Goal: Task Accomplishment & Management: Manage account settings

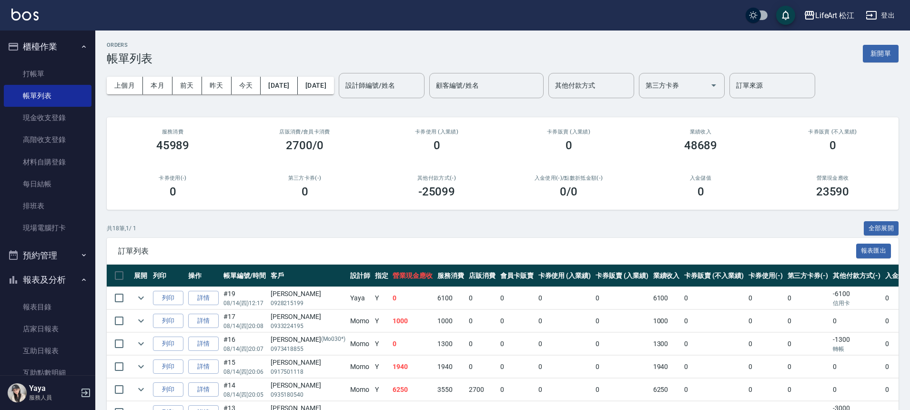
click at [74, 274] on button "報表及分析" at bounding box center [48, 279] width 88 height 25
click at [74, 273] on button "報表及分析" at bounding box center [48, 279] width 88 height 25
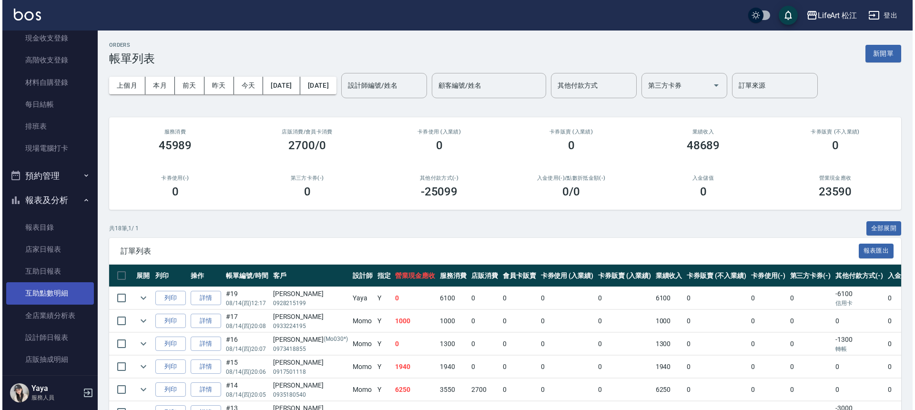
scroll to position [80, 0]
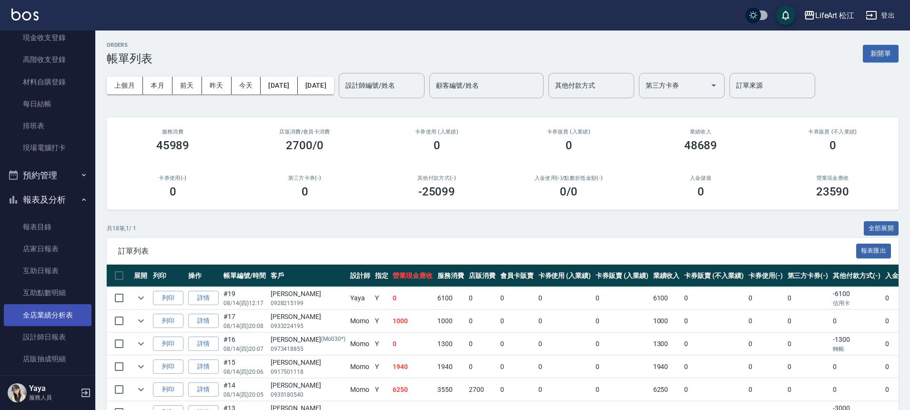
click at [57, 311] on link "全店業績分析表" at bounding box center [48, 315] width 88 height 22
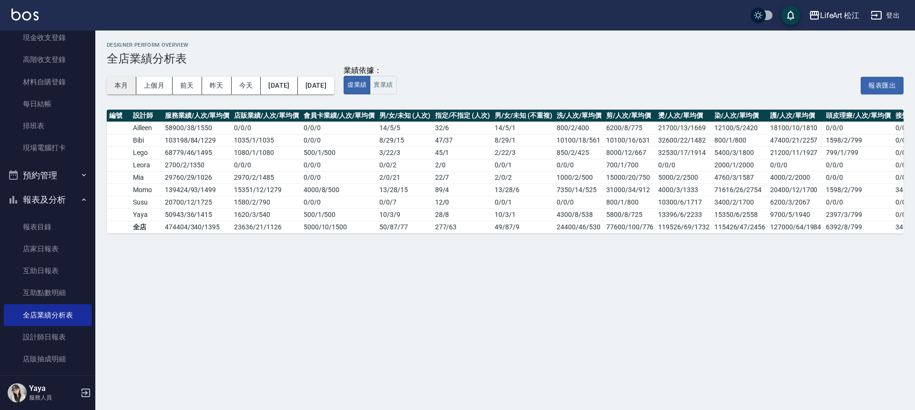
click at [124, 84] on button "本月" at bounding box center [122, 86] width 30 height 18
click at [842, 10] on div "LifeArt 松江" at bounding box center [840, 16] width 40 height 12
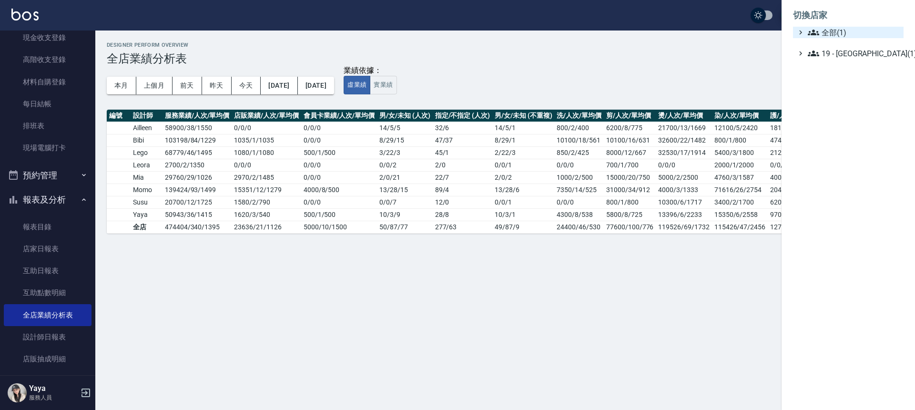
click at [850, 31] on span "全部(1)" at bounding box center [854, 32] width 92 height 11
click at [852, 32] on span "全部(1)" at bounding box center [854, 32] width 92 height 11
click at [86, 395] on div at bounding box center [457, 205] width 915 height 410
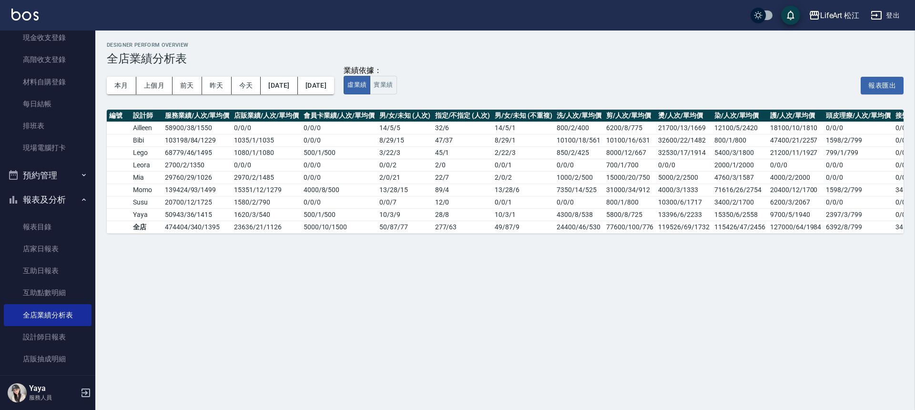
click at [67, 394] on p "服務人員" at bounding box center [53, 397] width 49 height 9
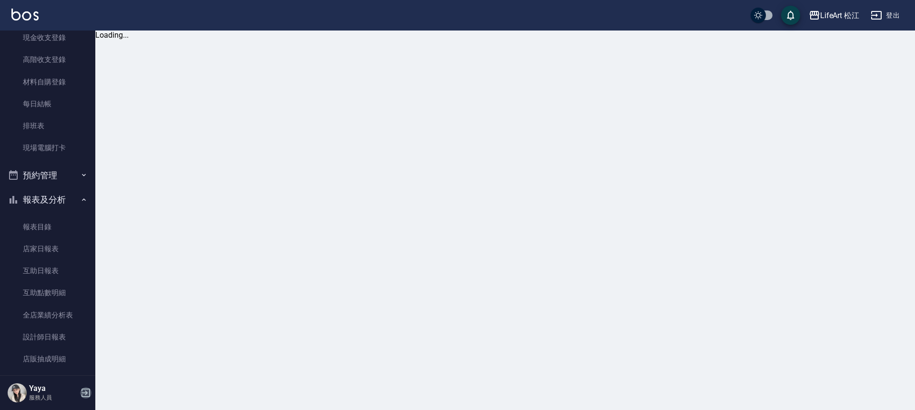
click at [91, 390] on icon "button" at bounding box center [85, 392] width 11 height 11
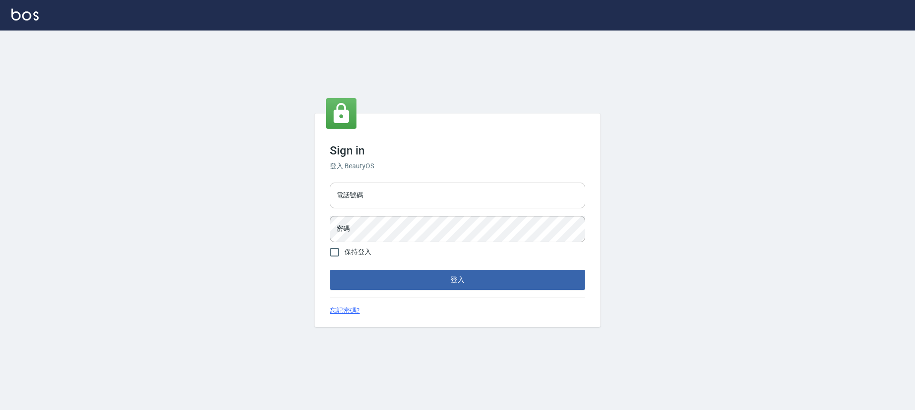
click at [398, 202] on input "電話號碼" at bounding box center [457, 195] width 255 height 26
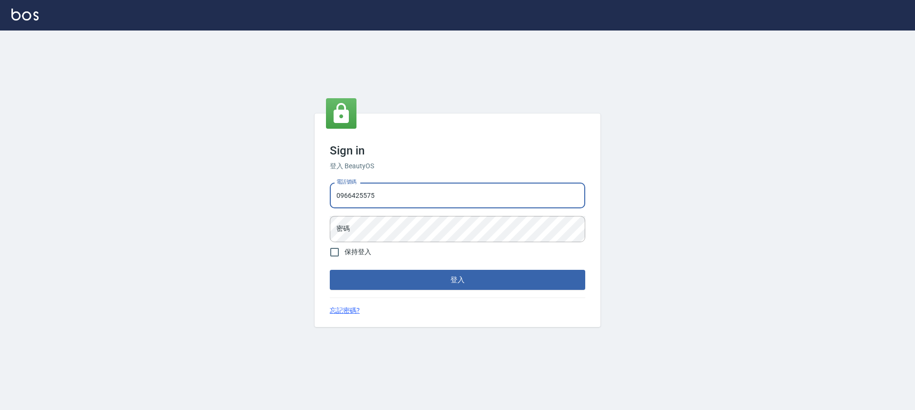
type input "0966425575"
click at [403, 292] on div "Sign in 登入 BeautyOS 電話號碼 0966425575 電話號碼 密碼 密碼 保持登入 登入 忘記密碼?" at bounding box center [457, 219] width 286 height 213
click at [406, 288] on button "登入" at bounding box center [457, 280] width 255 height 20
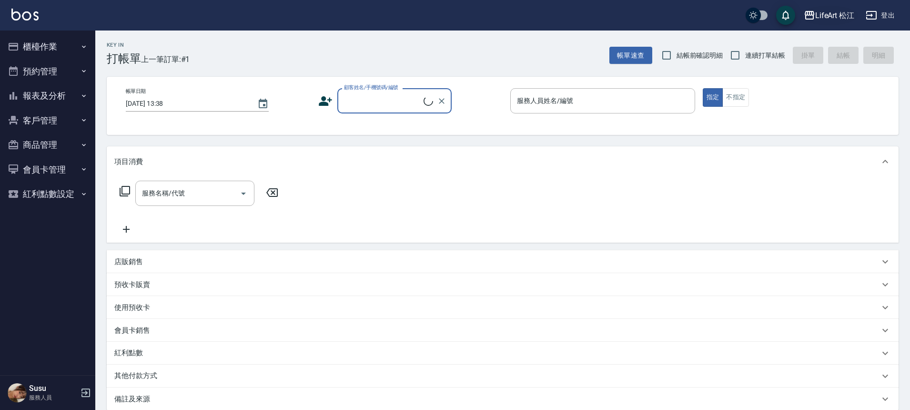
click at [843, 16] on div "LifeArt 松江" at bounding box center [835, 16] width 40 height 12
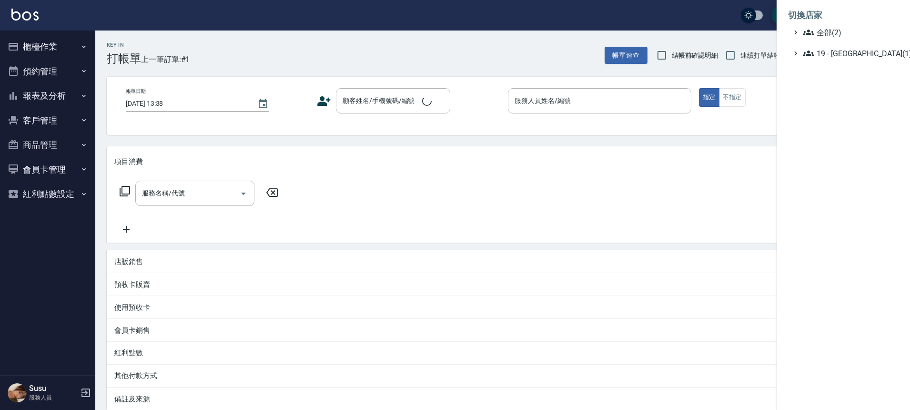
click at [844, 14] on li "切換店家" at bounding box center [843, 15] width 111 height 23
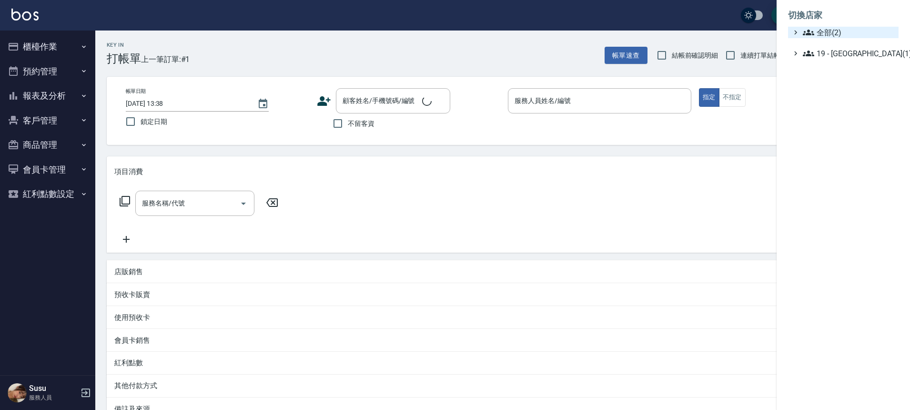
click at [842, 28] on span "全部(2)" at bounding box center [849, 32] width 92 height 11
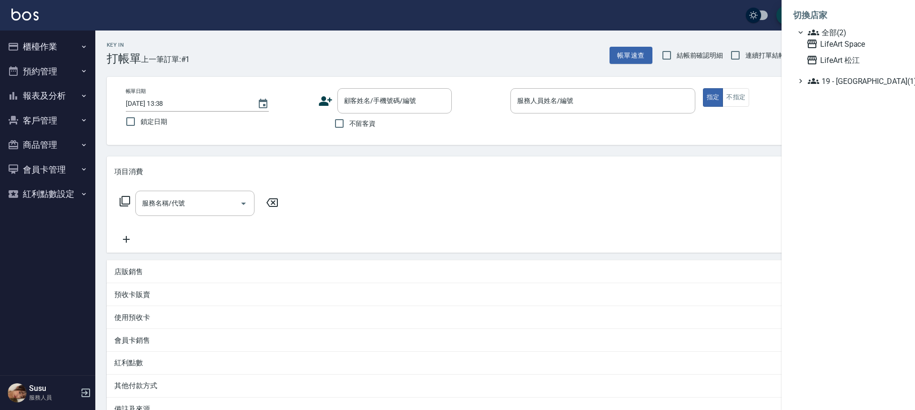
click at [841, 31] on span "全部(2)" at bounding box center [854, 32] width 92 height 11
click at [848, 22] on li "切換店家" at bounding box center [848, 15] width 111 height 23
click at [848, 34] on span "全部(2)" at bounding box center [854, 32] width 92 height 11
click at [848, 45] on span "LifeArt Space" at bounding box center [852, 43] width 93 height 11
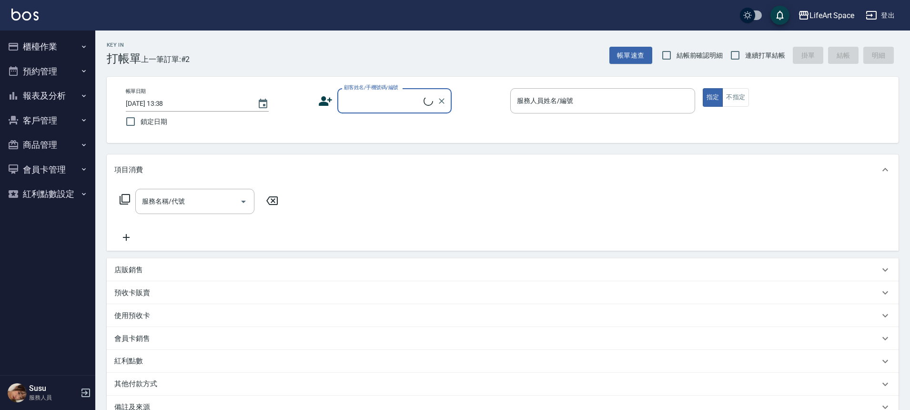
click at [68, 99] on button "報表及分析" at bounding box center [48, 95] width 88 height 25
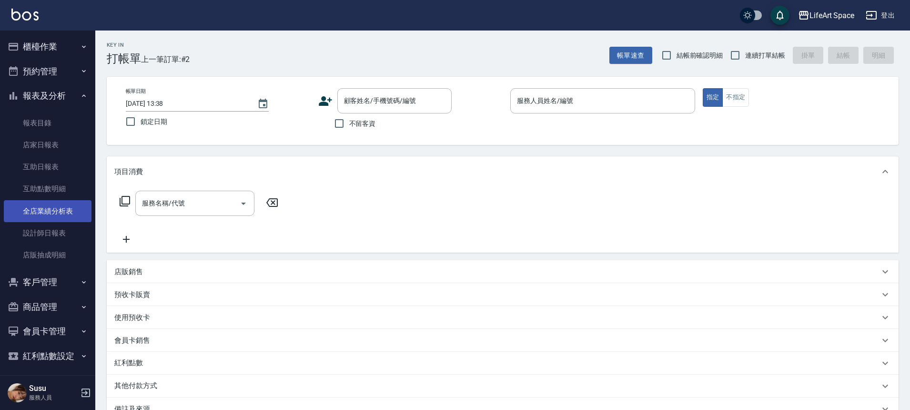
click at [52, 216] on link "全店業績分析表" at bounding box center [48, 211] width 88 height 22
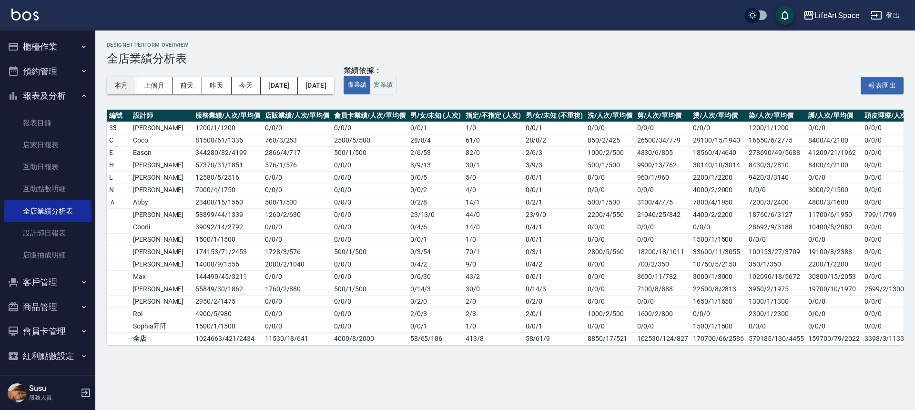
click at [126, 88] on button "本月" at bounding box center [122, 86] width 30 height 18
click at [839, 17] on div "LifeArt Space" at bounding box center [836, 16] width 45 height 12
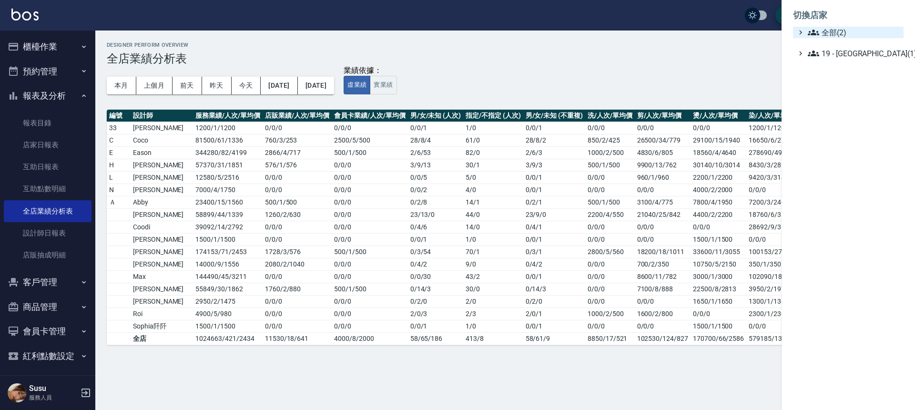
click at [829, 31] on span "全部(2)" at bounding box center [854, 32] width 92 height 11
click at [829, 55] on span "LifeArt 松江" at bounding box center [852, 59] width 93 height 11
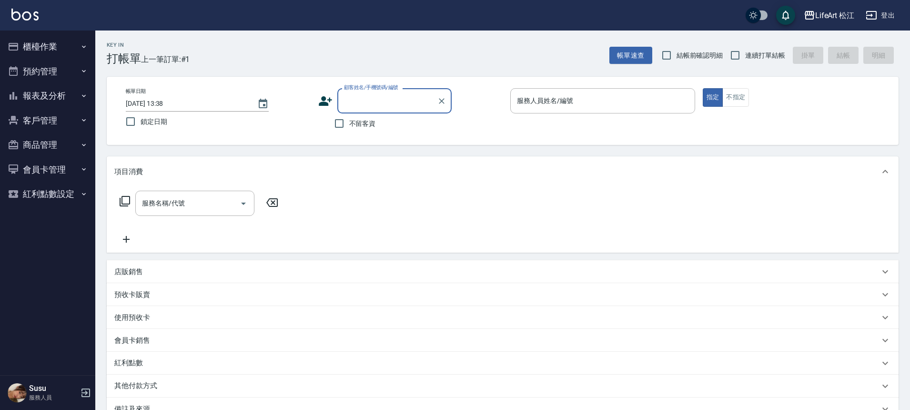
scroll to position [2, 0]
click at [37, 48] on button "櫃檯作業" at bounding box center [48, 46] width 88 height 25
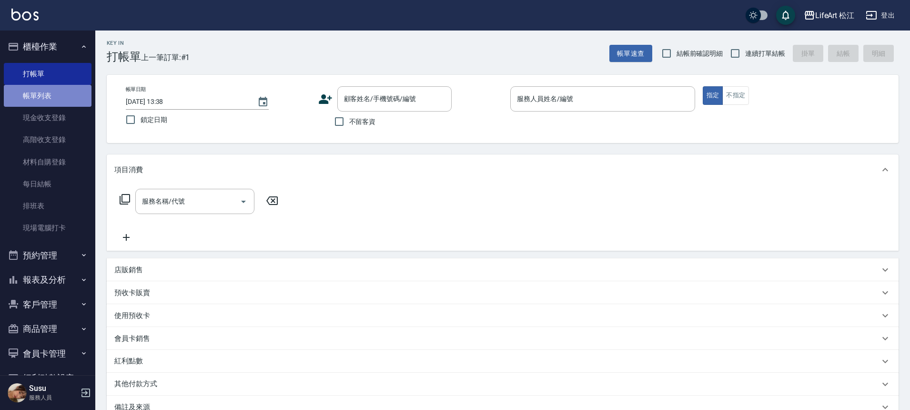
click at [56, 100] on link "帳單列表" at bounding box center [48, 96] width 88 height 22
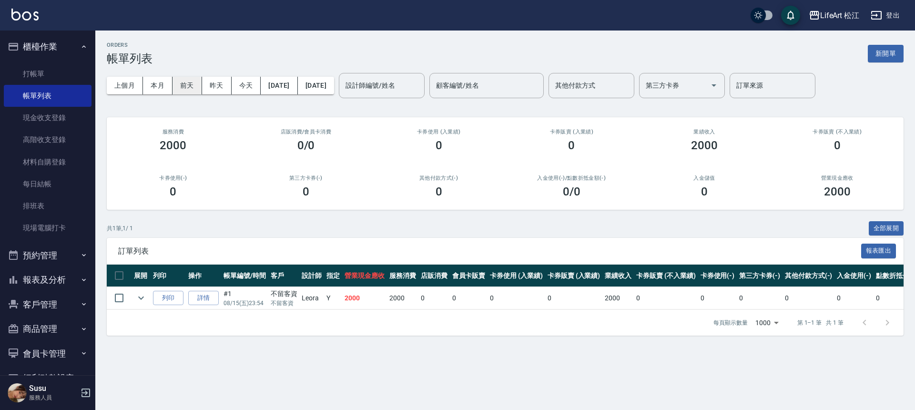
click at [191, 85] on button "前天" at bounding box center [187, 86] width 30 height 18
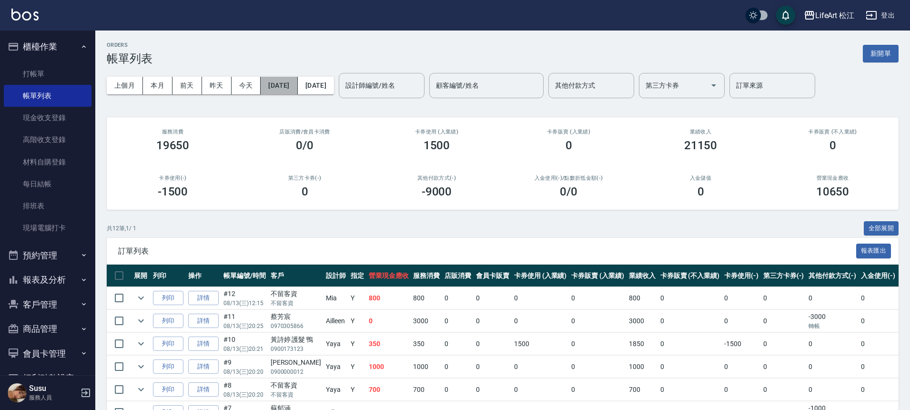
click at [284, 87] on button "2025/08/13" at bounding box center [279, 86] width 37 height 18
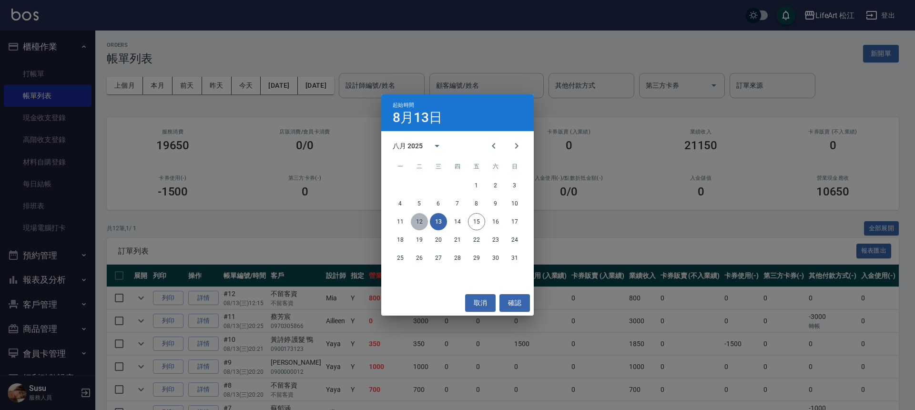
click at [414, 221] on button "12" at bounding box center [419, 221] width 17 height 17
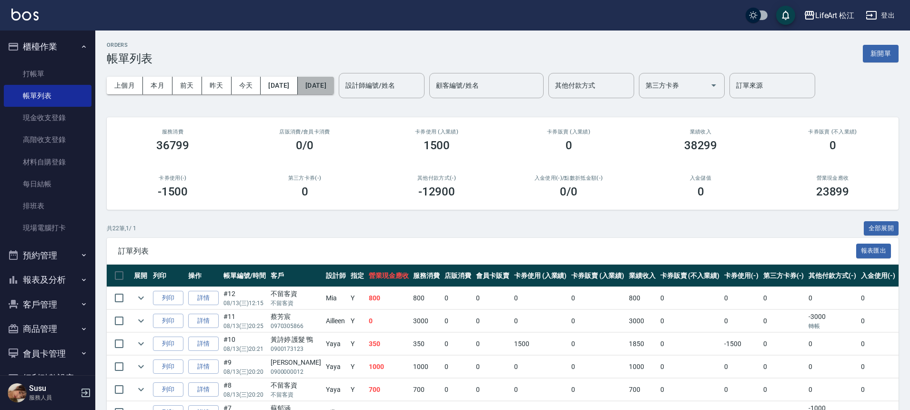
click at [334, 84] on button "2025/08/13" at bounding box center [316, 86] width 36 height 18
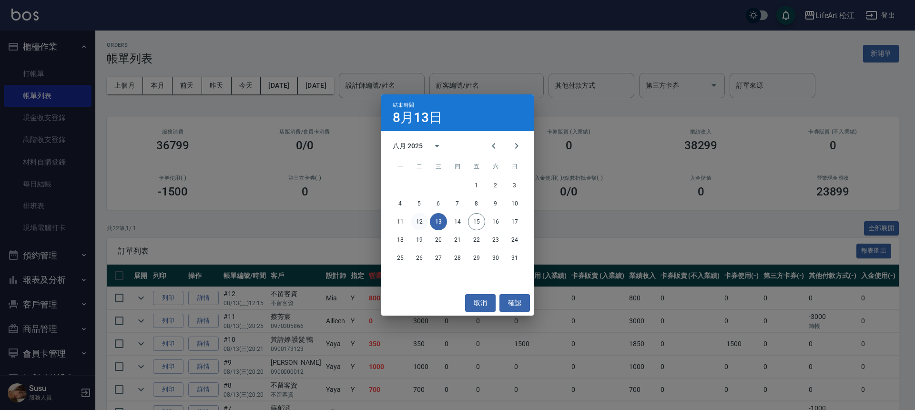
click at [424, 218] on button "12" at bounding box center [419, 221] width 17 height 17
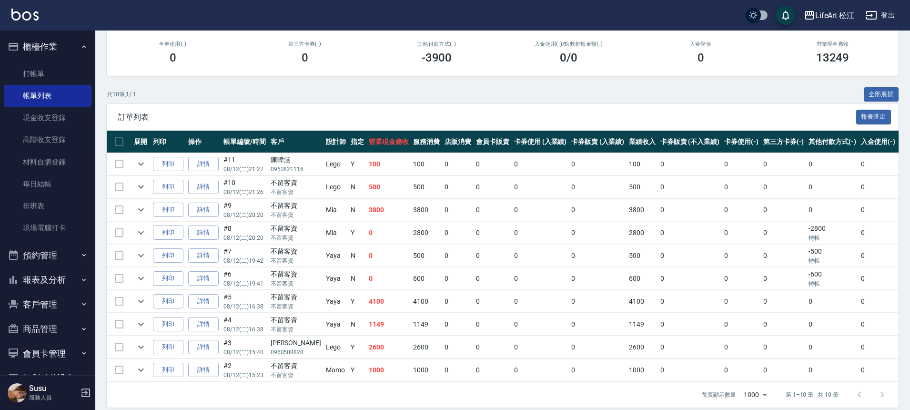
scroll to position [134, 0]
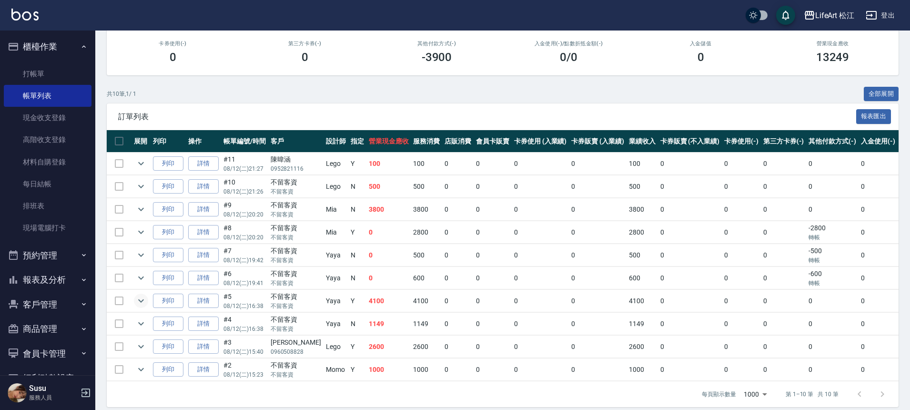
click at [144, 301] on icon "expand row" at bounding box center [140, 300] width 11 height 11
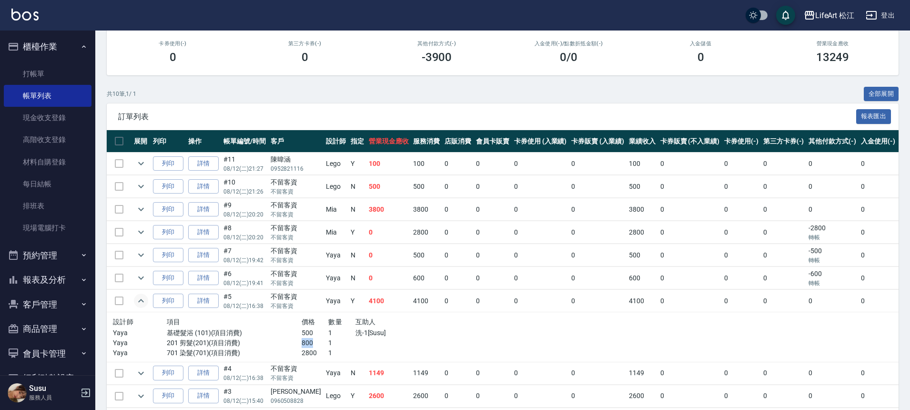
drag, startPoint x: 292, startPoint y: 342, endPoint x: 308, endPoint y: 343, distance: 16.7
click at [308, 343] on p "800" at bounding box center [315, 343] width 27 height 10
click at [47, 187] on link "每日結帳" at bounding box center [48, 184] width 88 height 22
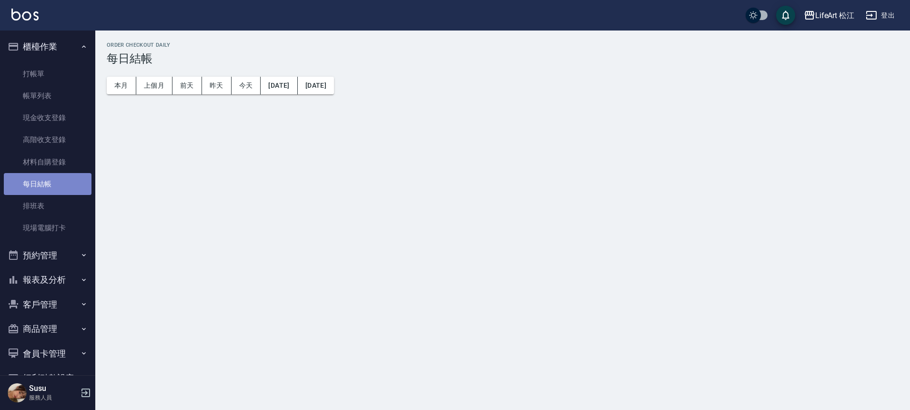
click at [47, 187] on link "每日結帳" at bounding box center [48, 184] width 88 height 22
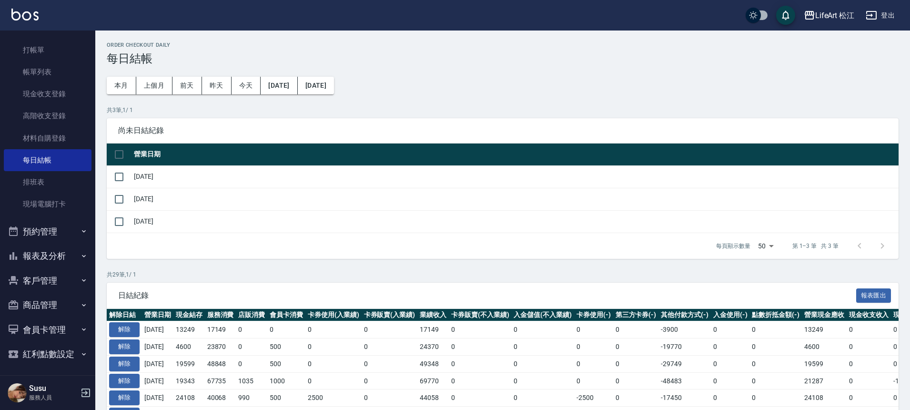
scroll to position [27, 0]
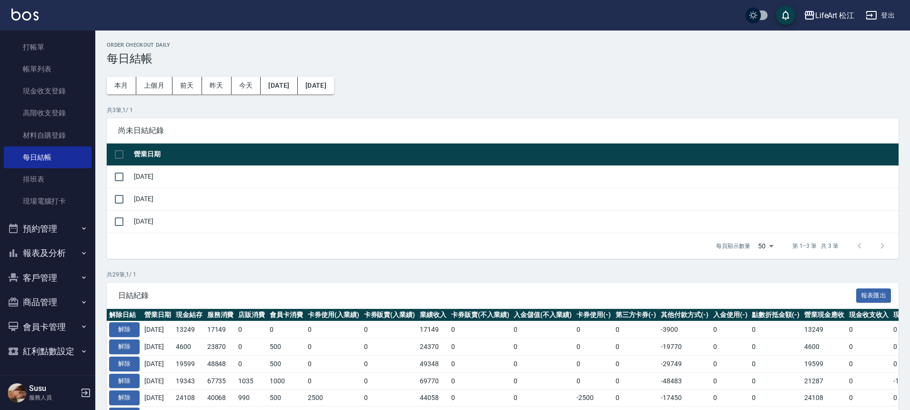
click at [50, 251] on button "報表及分析" at bounding box center [48, 253] width 88 height 25
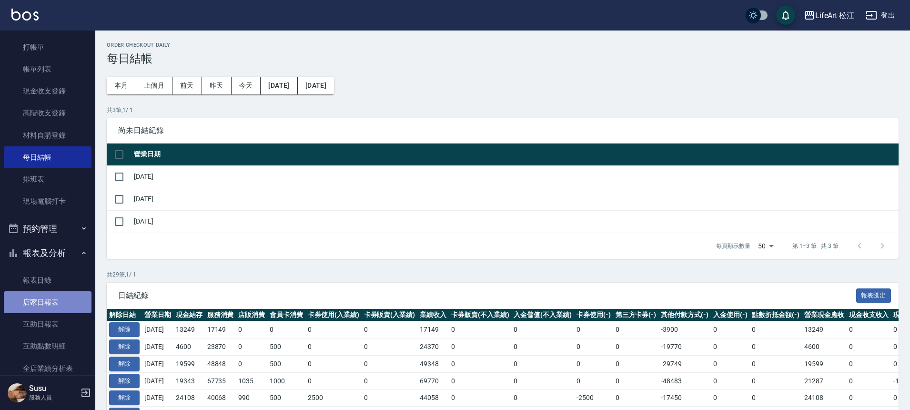
click at [59, 304] on link "店家日報表" at bounding box center [48, 302] width 88 height 22
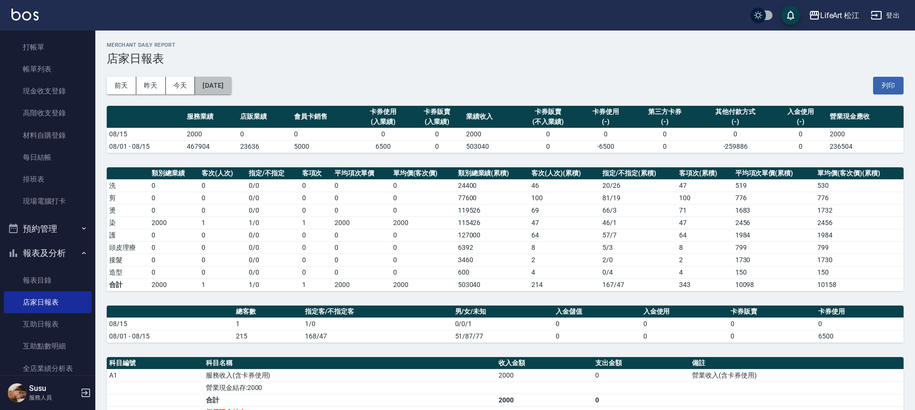
click at [230, 84] on button "[DATE]" at bounding box center [213, 86] width 36 height 18
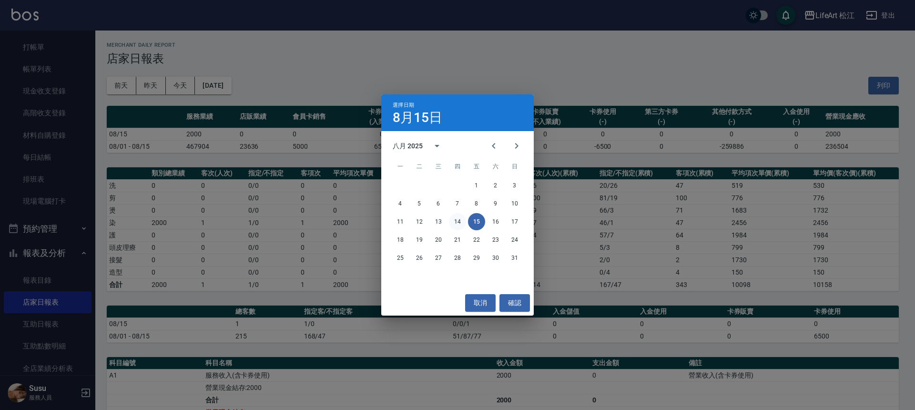
click at [462, 221] on button "14" at bounding box center [457, 221] width 17 height 17
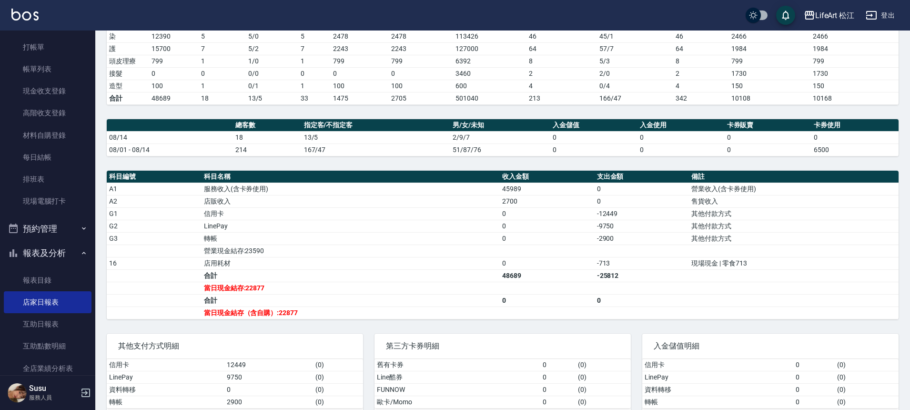
scroll to position [208, 0]
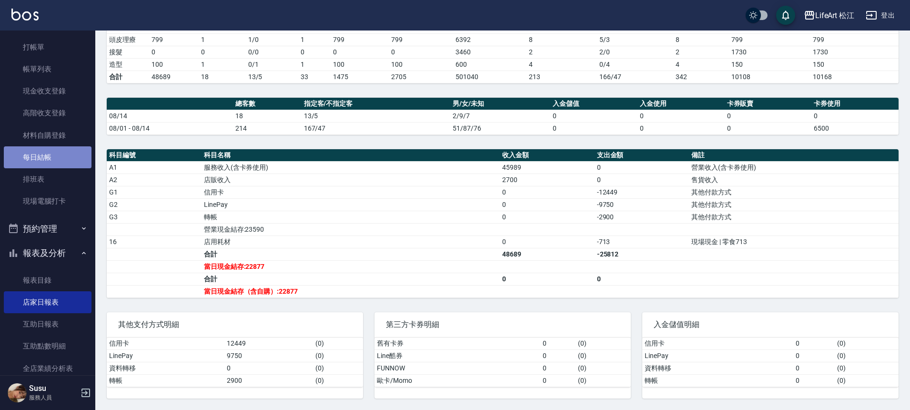
drag, startPoint x: 60, startPoint y: 163, endPoint x: 76, endPoint y: 152, distance: 19.2
click at [60, 163] on link "每日結帳" at bounding box center [48, 157] width 88 height 22
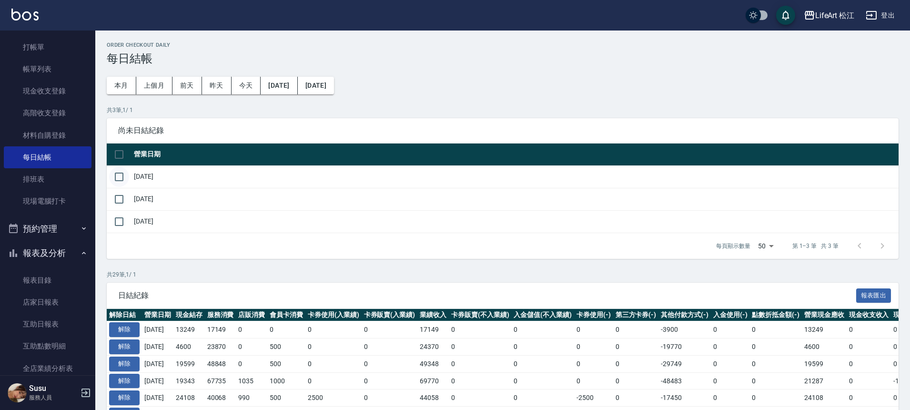
click at [128, 178] on input "checkbox" at bounding box center [119, 177] width 20 height 20
checkbox input "true"
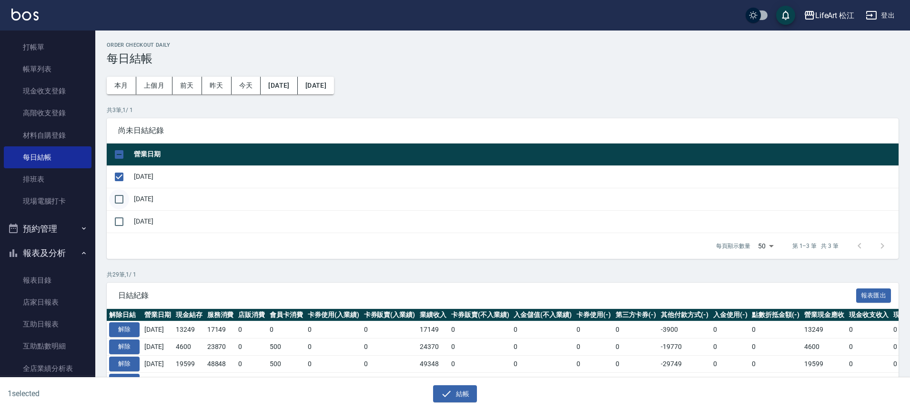
click at [119, 194] on input "checkbox" at bounding box center [119, 199] width 20 height 20
checkbox input "true"
click at [454, 394] on button "結帳" at bounding box center [455, 394] width 44 height 18
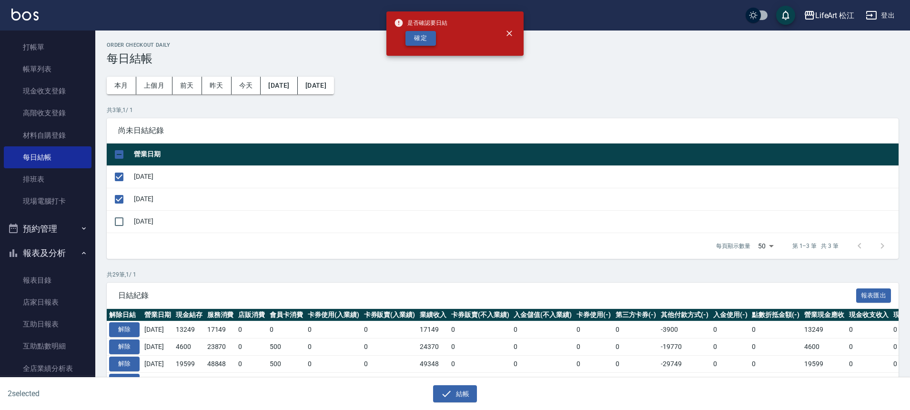
click at [423, 35] on button "確定" at bounding box center [420, 38] width 30 height 15
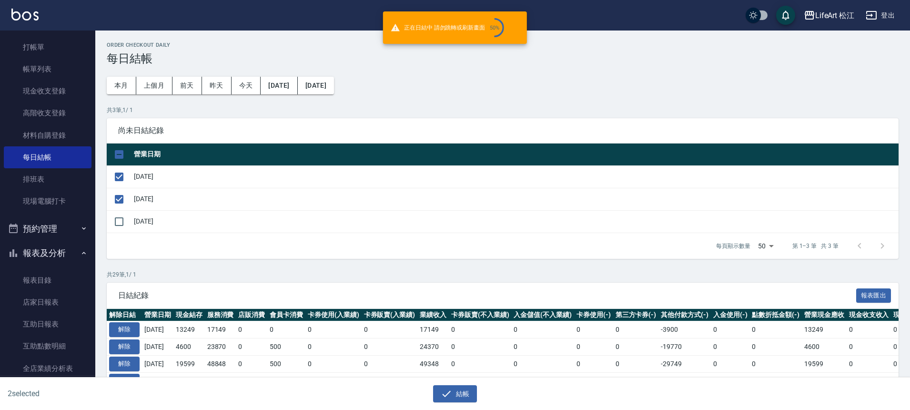
checkbox input "false"
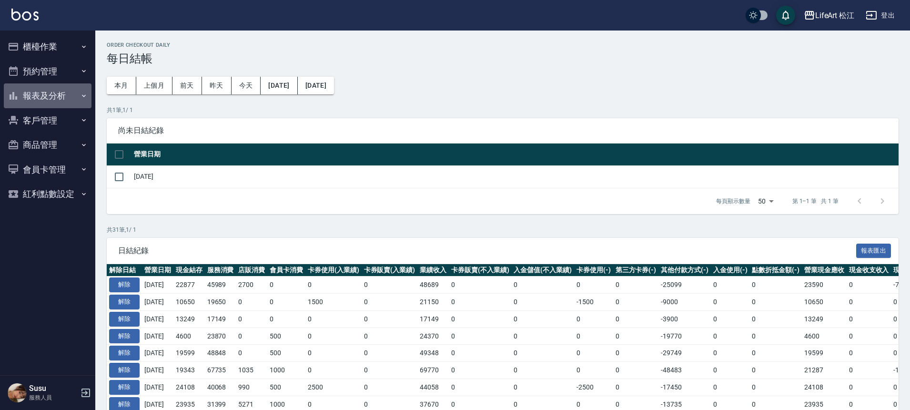
click at [65, 95] on button "報表及分析" at bounding box center [48, 95] width 88 height 25
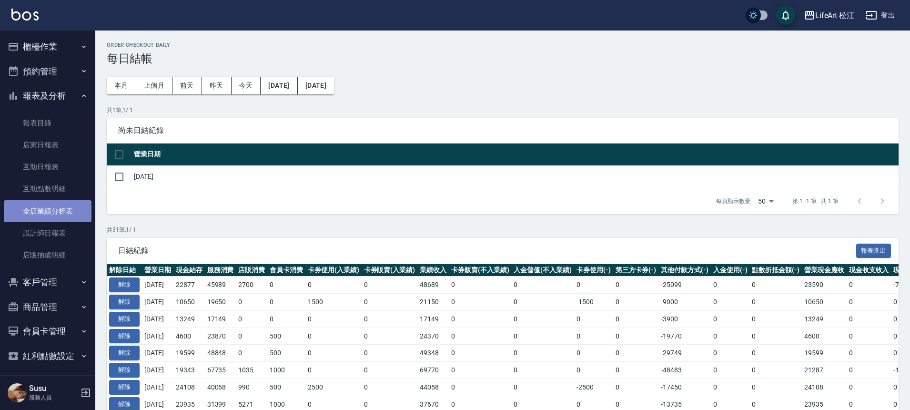
click at [50, 208] on link "全店業績分析表" at bounding box center [48, 211] width 88 height 22
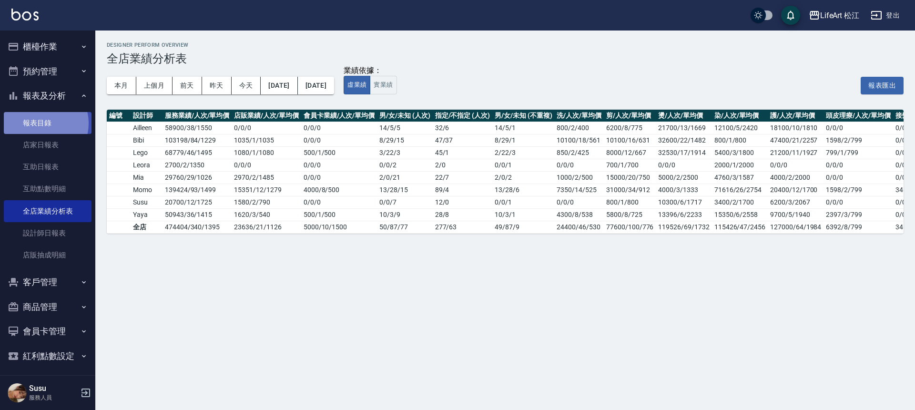
click at [41, 123] on link "報表目錄" at bounding box center [48, 123] width 88 height 22
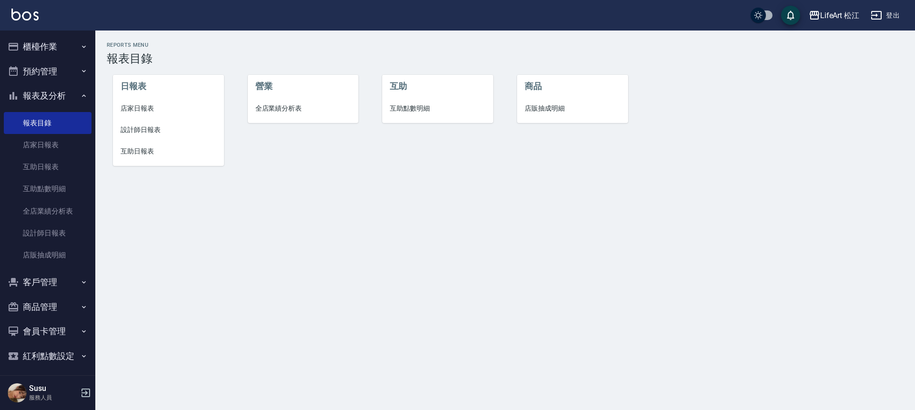
click at [51, 51] on button "櫃檯作業" at bounding box center [48, 46] width 88 height 25
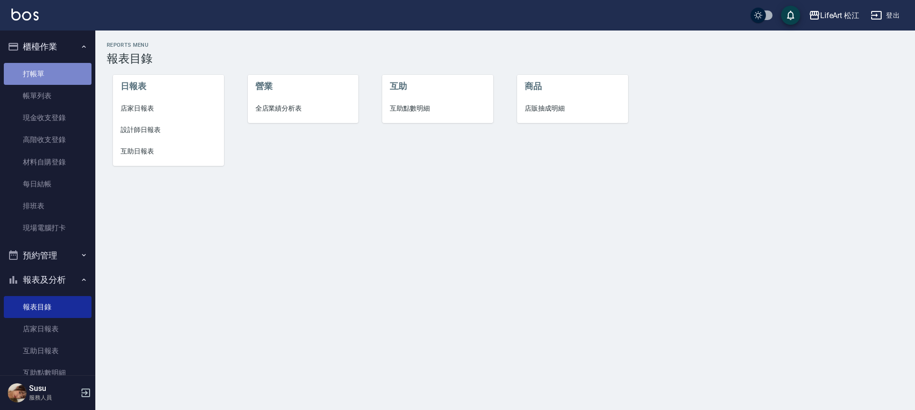
click at [57, 75] on link "打帳單" at bounding box center [48, 74] width 88 height 22
